Goal: Task Accomplishment & Management: Use online tool/utility

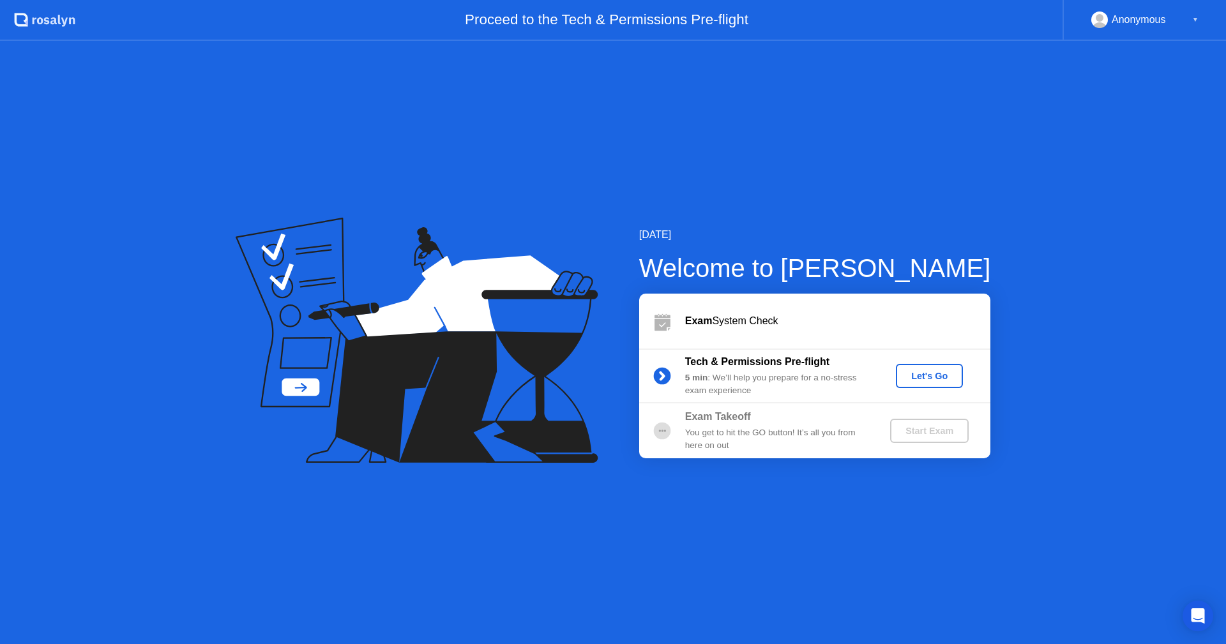
click at [637, 486] on div "[DATE] Welcome to [PERSON_NAME] Exam System Check Tech & Permissions Pre-flight…" at bounding box center [613, 343] width 1226 height 604
click at [918, 381] on div "Let's Go" at bounding box center [929, 376] width 57 height 10
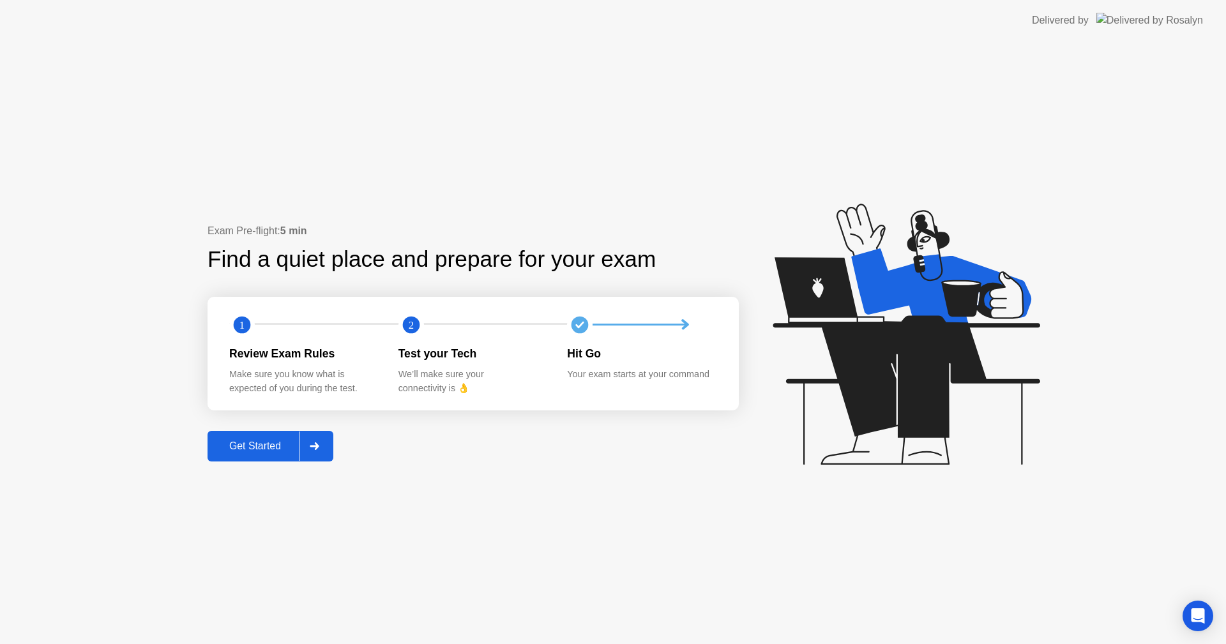
click at [673, 499] on div "Exam Pre-flight: 5 min Find a quiet place and prepare for your exam 1 2 Review …" at bounding box center [613, 343] width 1226 height 604
click at [251, 443] on div "Get Started" at bounding box center [254, 446] width 87 height 11
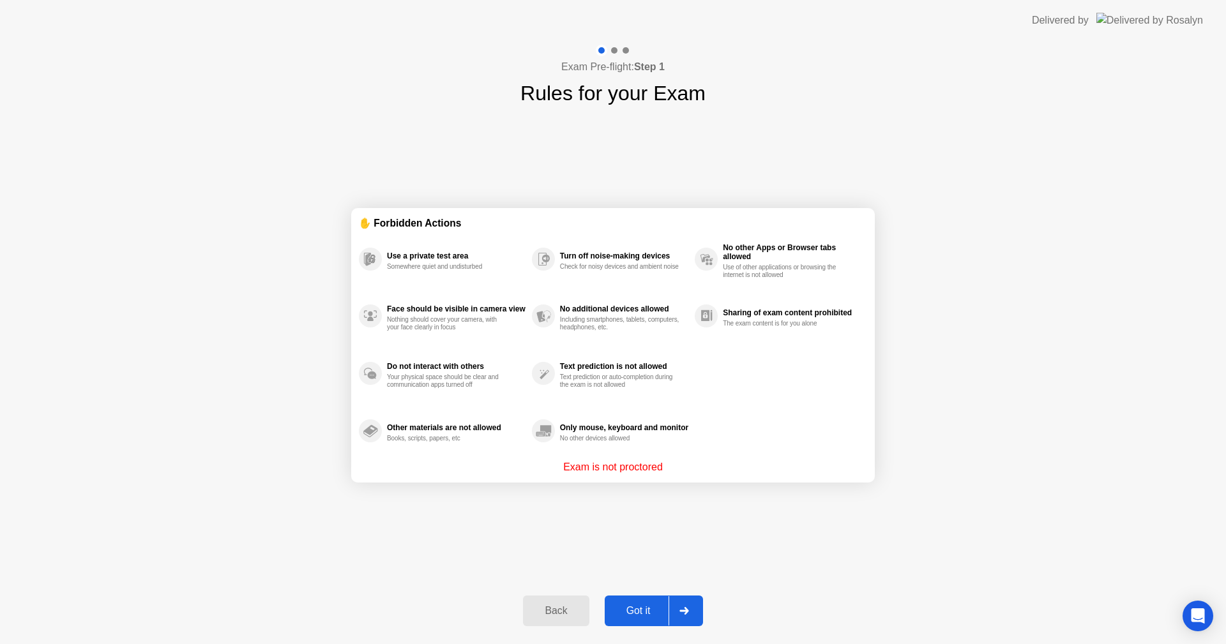
click at [635, 621] on button "Got it" at bounding box center [654, 611] width 98 height 31
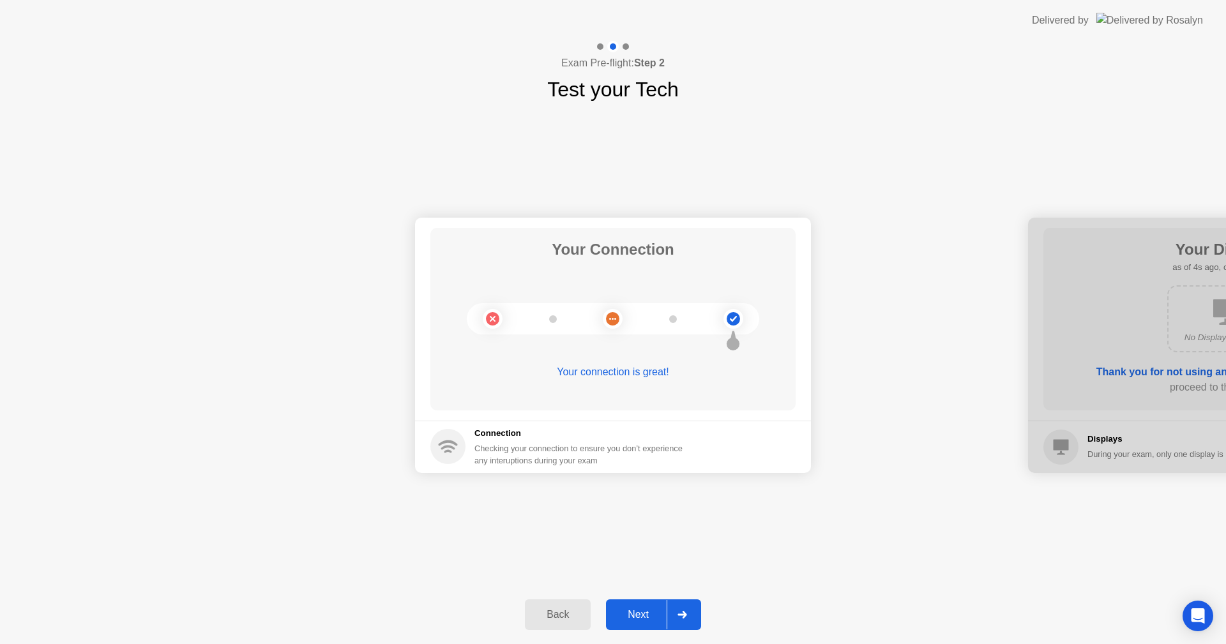
click at [655, 612] on div "Next" at bounding box center [638, 614] width 57 height 11
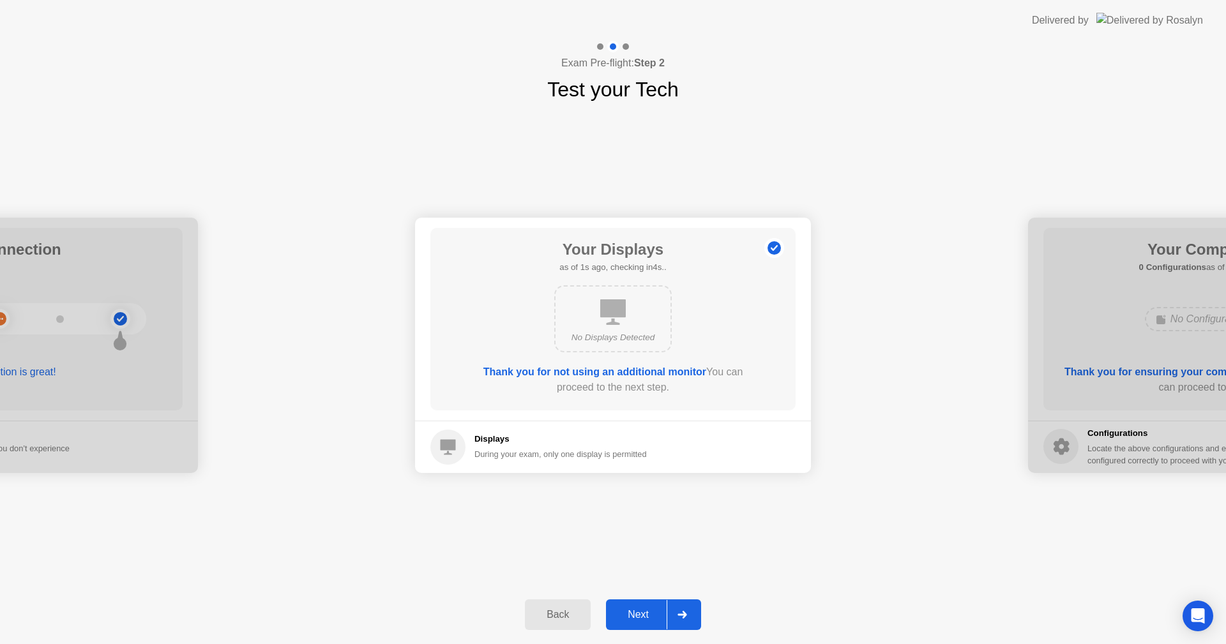
click at [650, 614] on div "Next" at bounding box center [638, 614] width 57 height 11
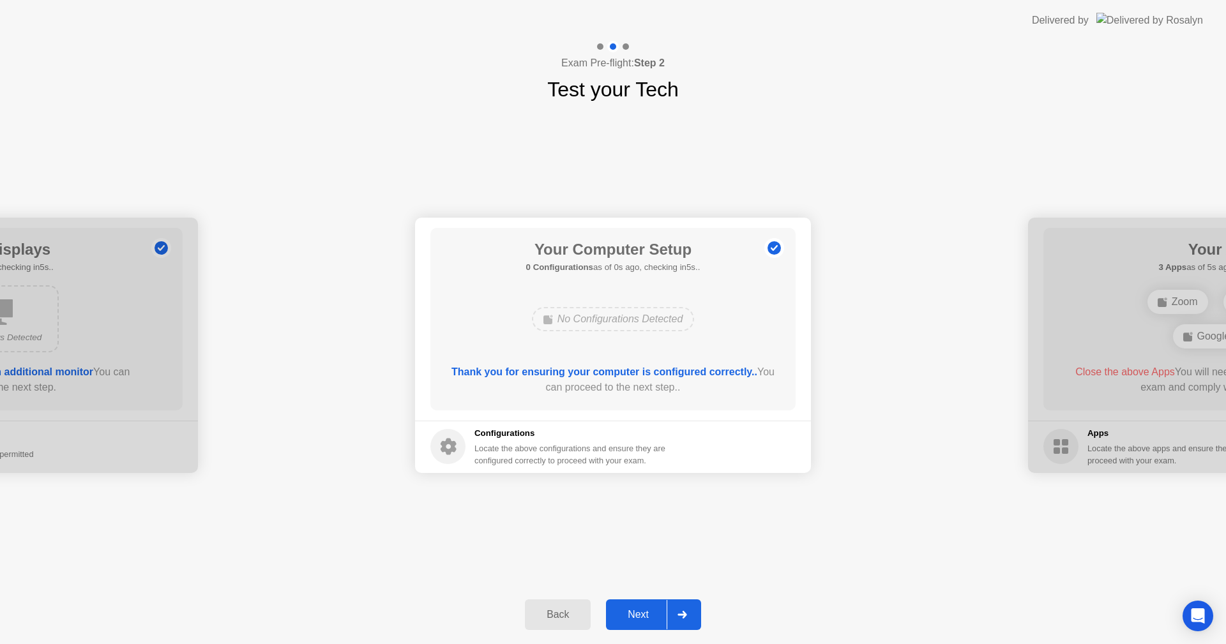
click at [641, 612] on div "Next" at bounding box center [638, 614] width 57 height 11
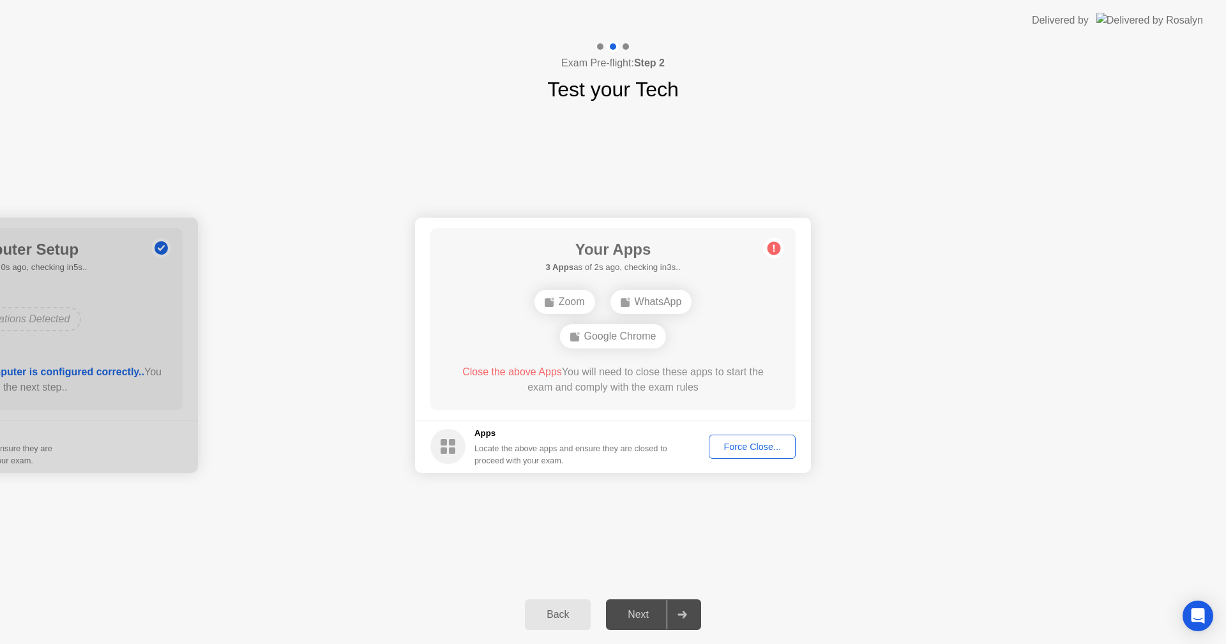
click at [1033, 579] on div "Your Connection Your connection is great! Connection Checking your connection t…" at bounding box center [613, 345] width 1226 height 481
click at [772, 448] on div "Force Close..." at bounding box center [752, 447] width 78 height 10
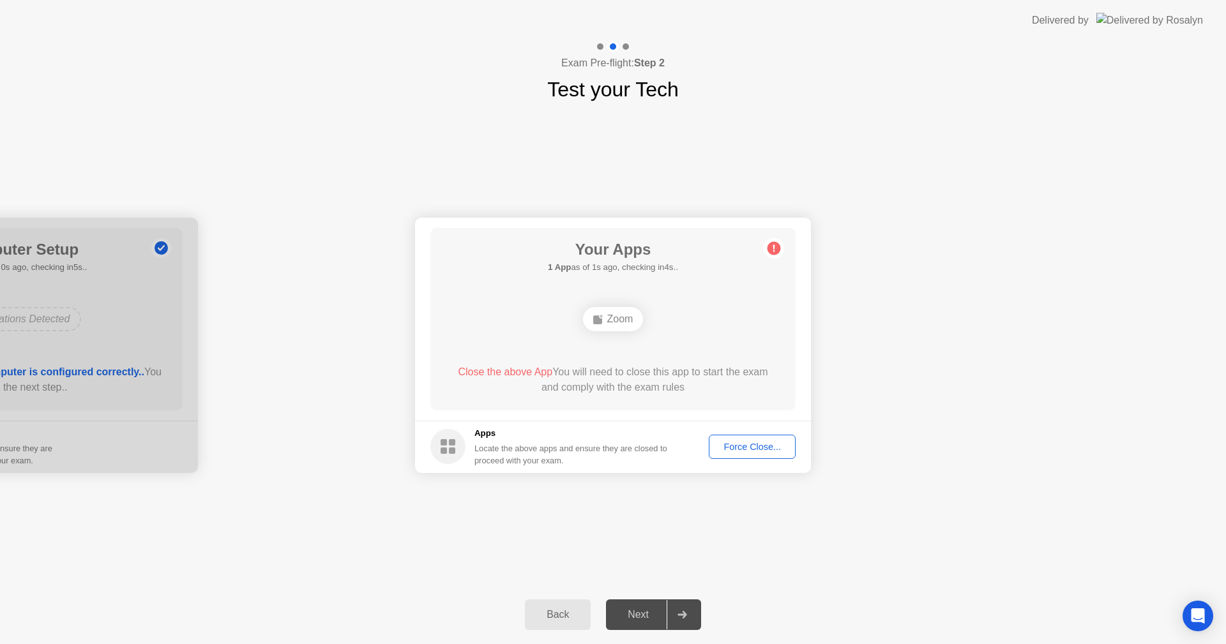
click at [905, 612] on div "Back Next" at bounding box center [613, 615] width 1226 height 59
click at [425, 512] on div "Your Connection Your connection is great! Connection Checking your connection t…" at bounding box center [613, 345] width 1226 height 481
click at [764, 621] on div "Back Next" at bounding box center [613, 615] width 1226 height 59
click at [763, 644] on div "Back Next" at bounding box center [613, 615] width 1226 height 59
click at [749, 449] on div "Force Close..." at bounding box center [752, 447] width 78 height 10
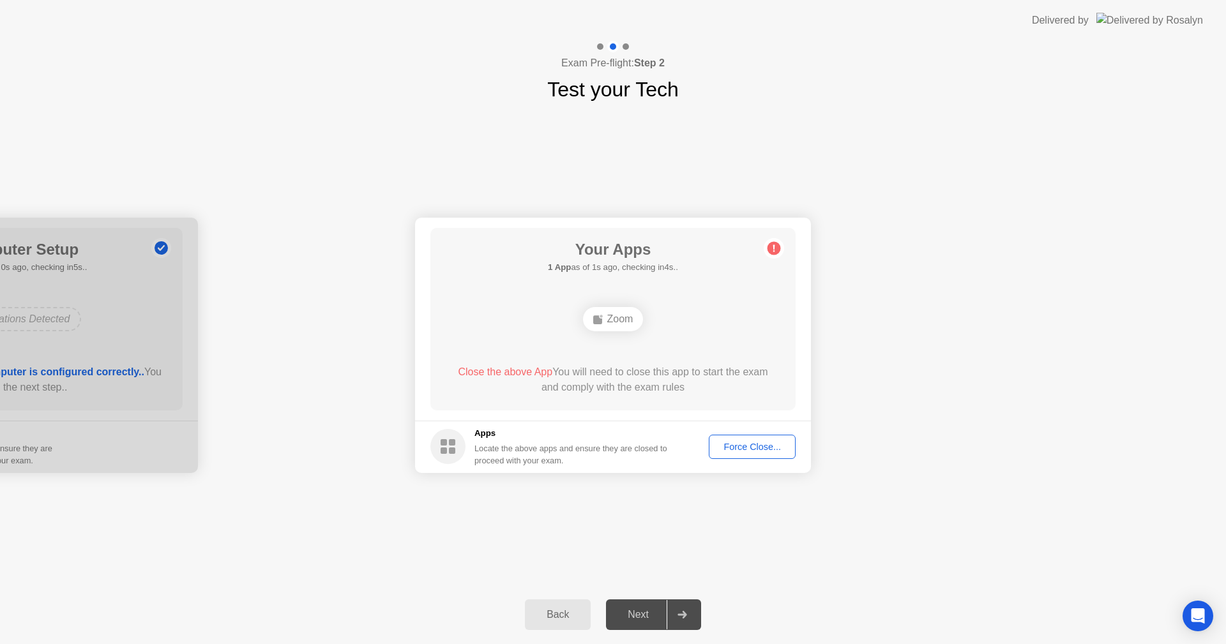
click at [736, 442] on div "Force Close..." at bounding box center [752, 447] width 78 height 10
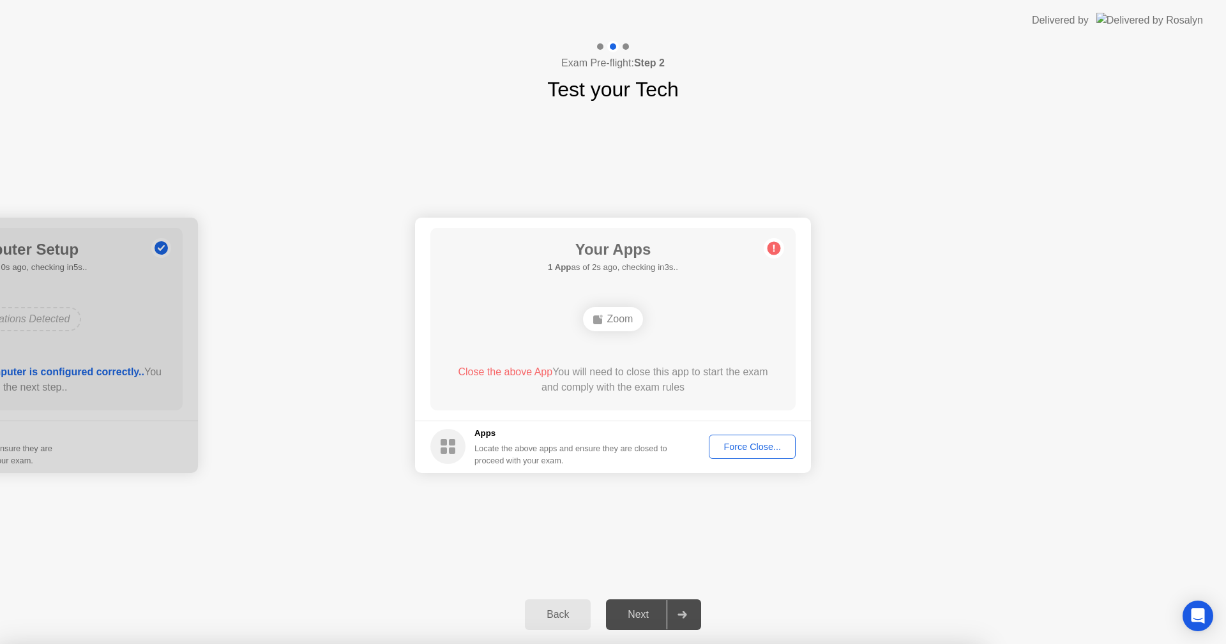
click at [655, 644] on div at bounding box center [613, 644] width 1226 height 0
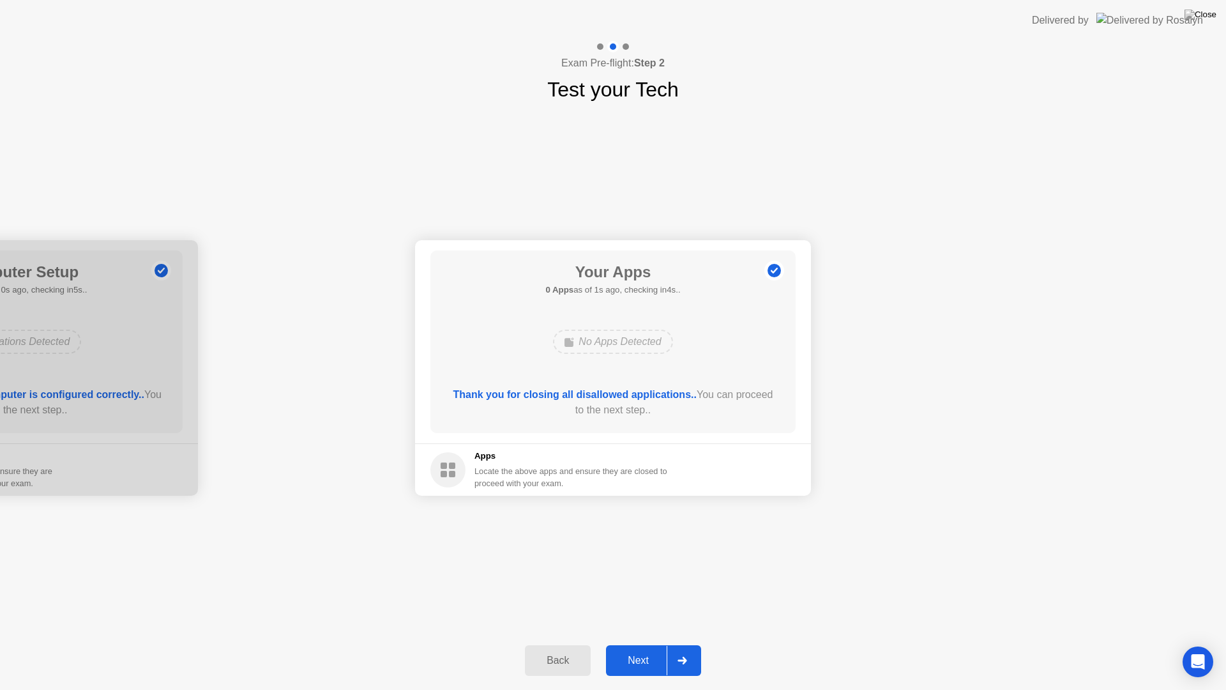
click at [638, 644] on div "Next" at bounding box center [638, 660] width 57 height 11
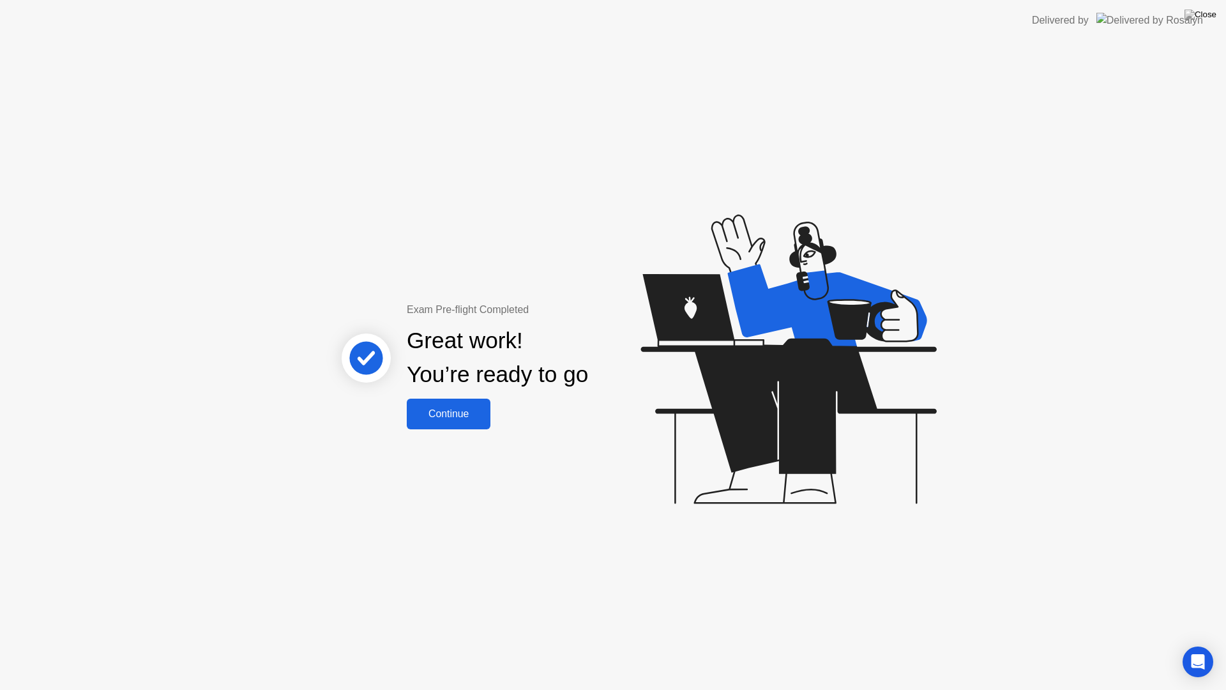
click at [467, 423] on button "Continue" at bounding box center [449, 414] width 84 height 31
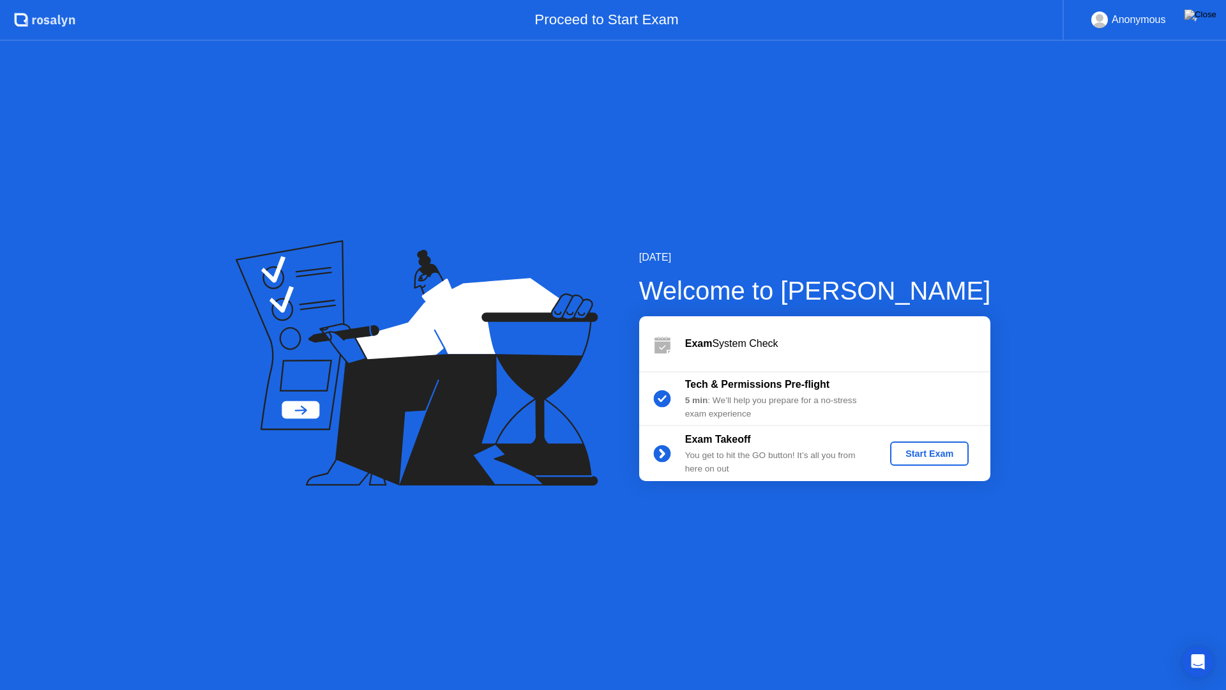
click at [910, 443] on button "Start Exam" at bounding box center [929, 453] width 79 height 24
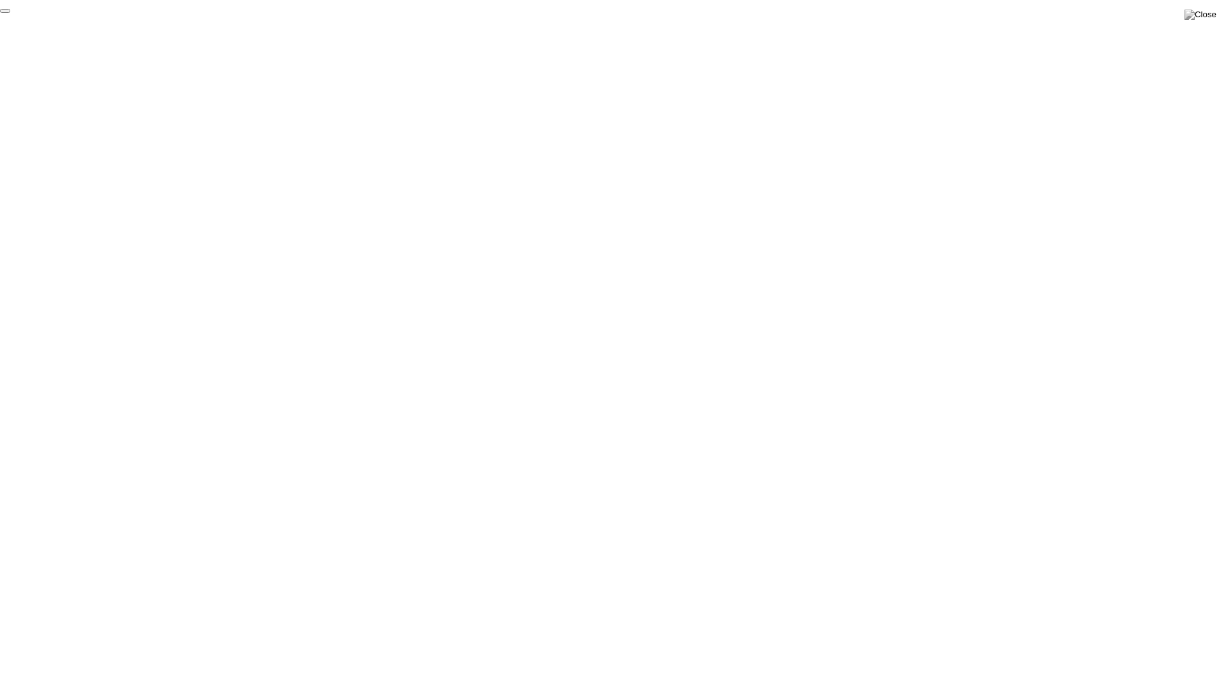
click at [10, 13] on button "End Proctoring Session" at bounding box center [5, 11] width 10 height 4
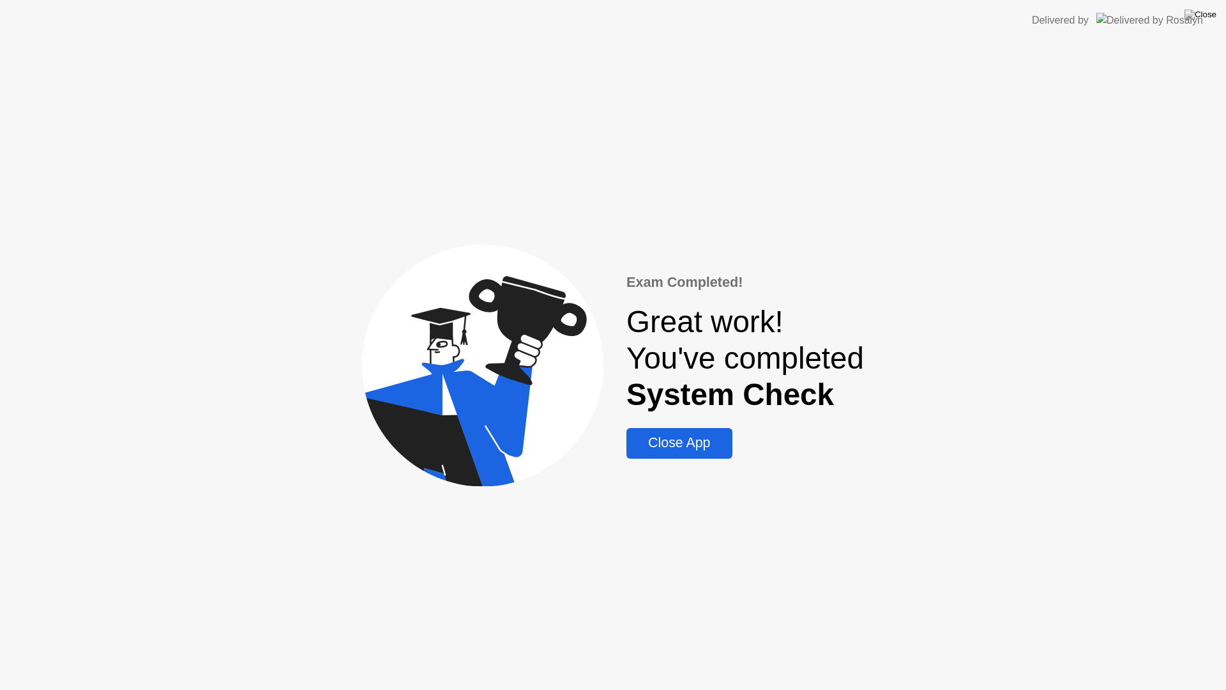
click at [709, 448] on div "Close App" at bounding box center [679, 443] width 98 height 16
